Goal: Task Accomplishment & Management: Manage account settings

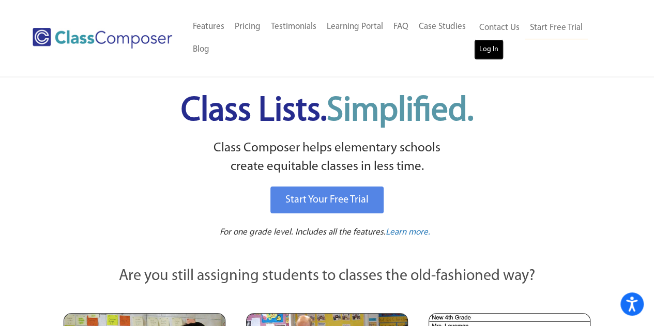
click at [495, 55] on link "Log In" at bounding box center [488, 49] width 29 height 21
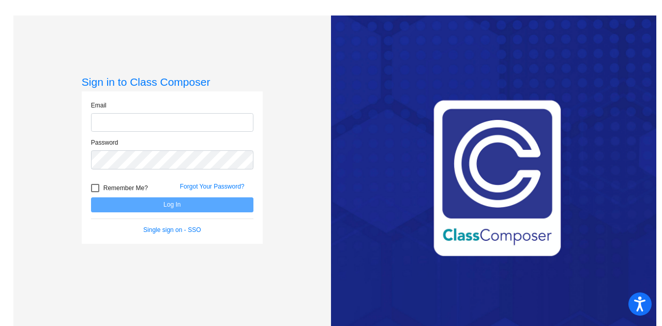
type input "[EMAIL_ADDRESS][PERSON_NAME][DOMAIN_NAME]"
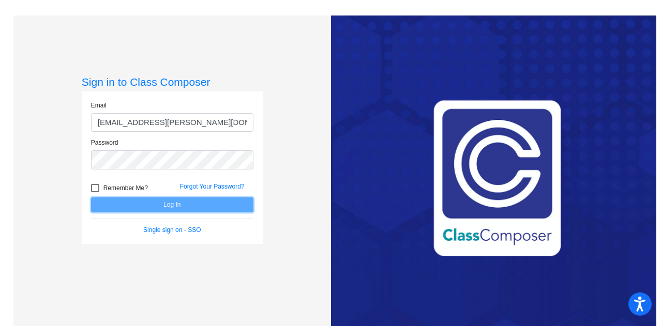
click at [154, 206] on button "Log In" at bounding box center [172, 205] width 162 height 15
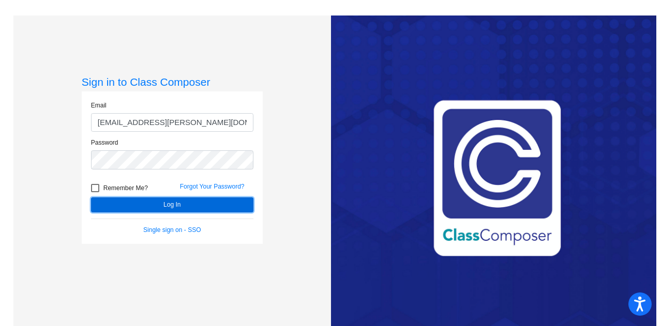
click at [154, 206] on button "Log In" at bounding box center [172, 205] width 162 height 15
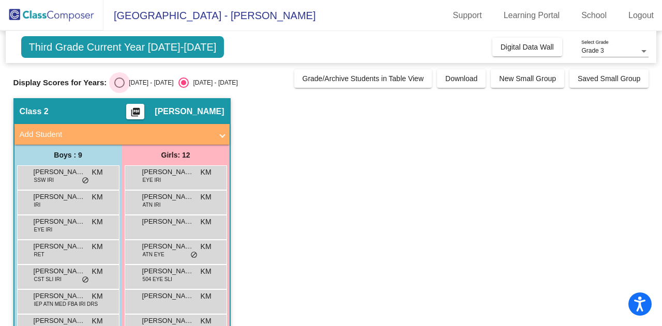
click at [119, 83] on div "Select an option" at bounding box center [119, 83] width 0 height 0
click at [119, 88] on input "2024 - 2025" at bounding box center [119, 88] width 1 height 1
radio input "true"
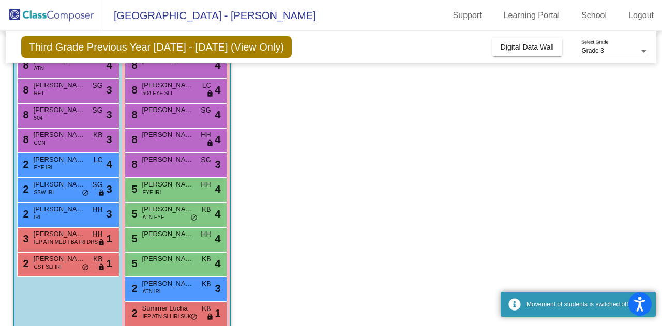
scroll to position [119, 0]
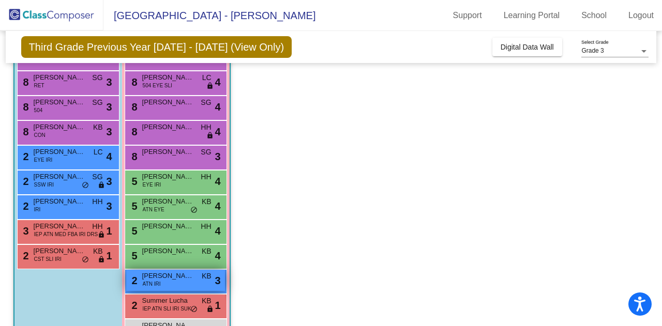
click at [164, 281] on div "2 Audrey Cronk ATN IRI KB lock do_not_disturb_alt 3" at bounding box center [175, 280] width 99 height 21
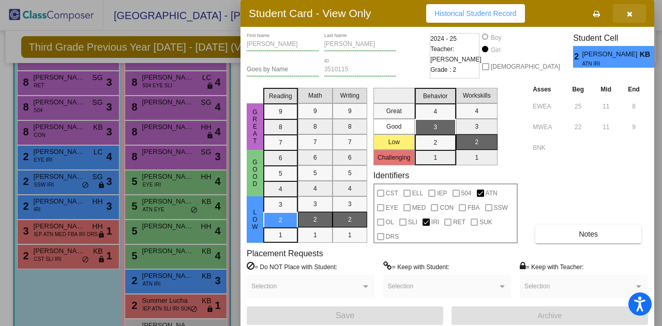
click at [624, 14] on button "button" at bounding box center [629, 13] width 33 height 19
